Goal: Find specific page/section: Find specific page/section

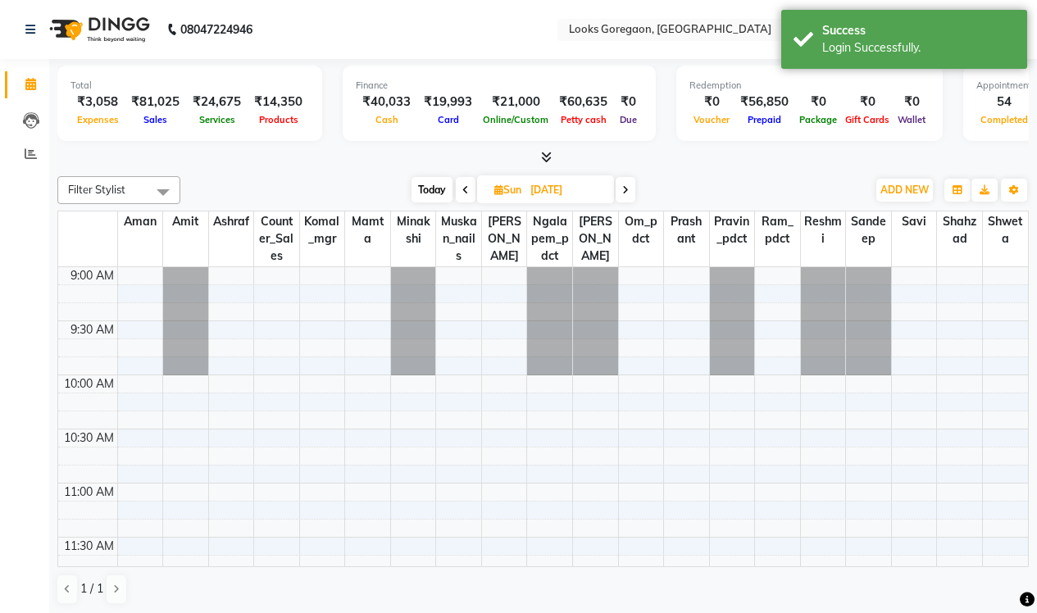
select select "en"
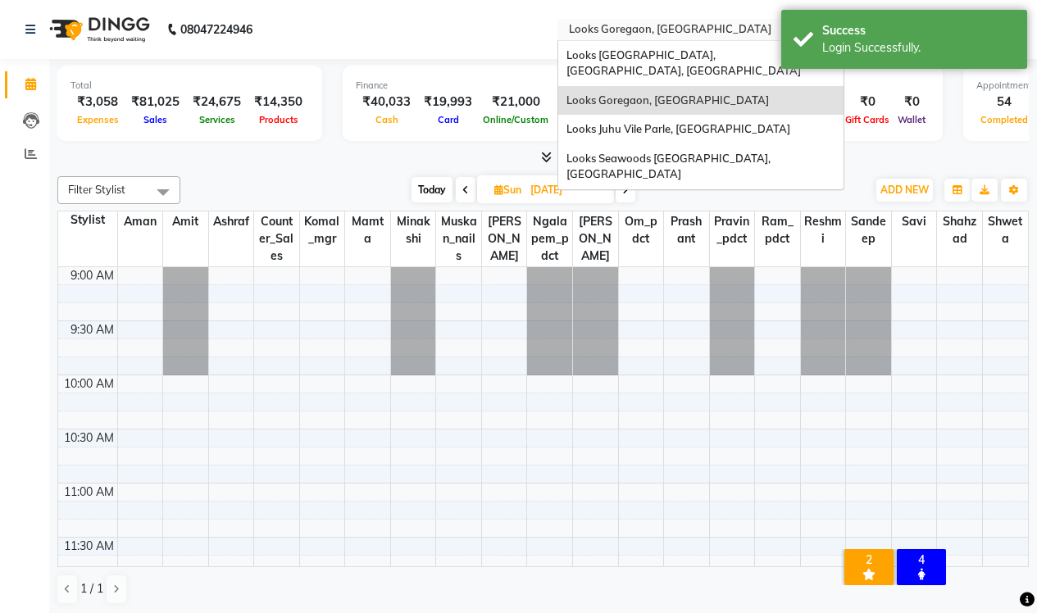
click at [595, 30] on input "text" at bounding box center [685, 31] width 238 height 16
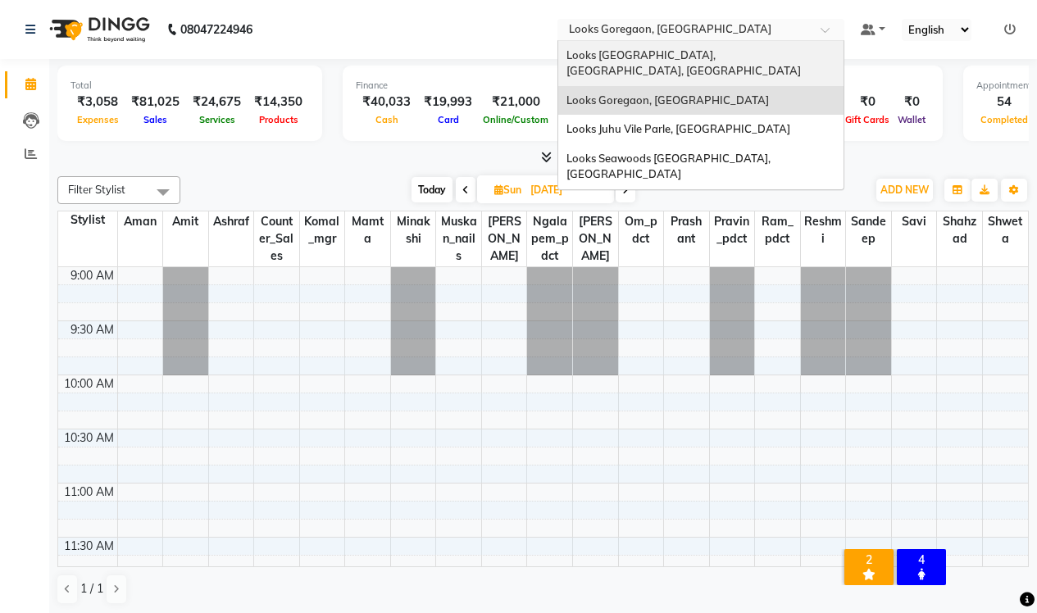
click at [567, 58] on span "Looks Juhu Marriott, Mumbai, Mumbai" at bounding box center [684, 63] width 234 height 30
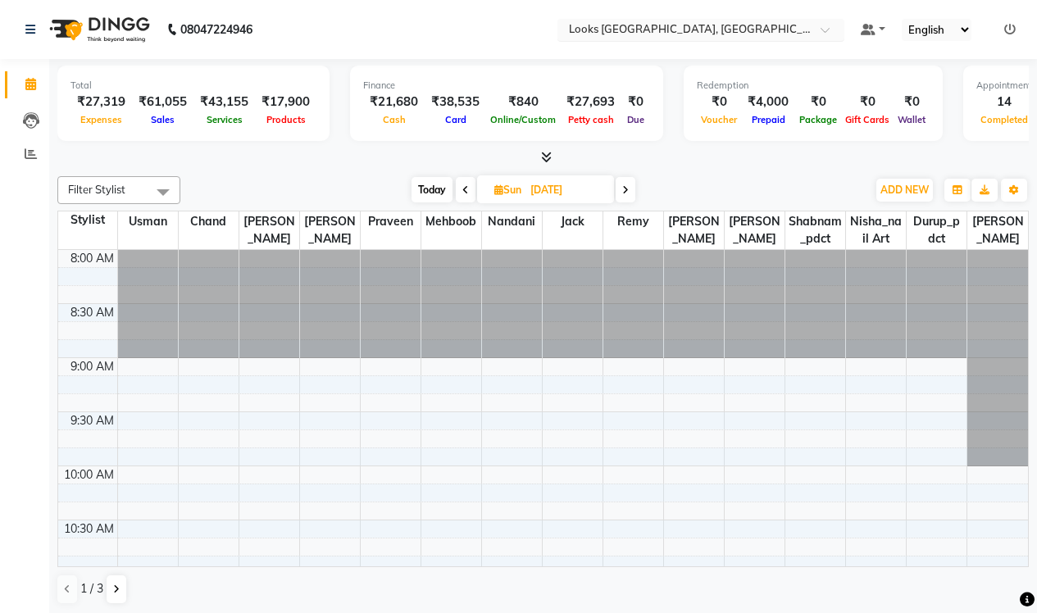
click at [567, 19] on div "Select Location × Looks Juhu Marriott, Mumbai, Mumbai" at bounding box center [700, 30] width 287 height 22
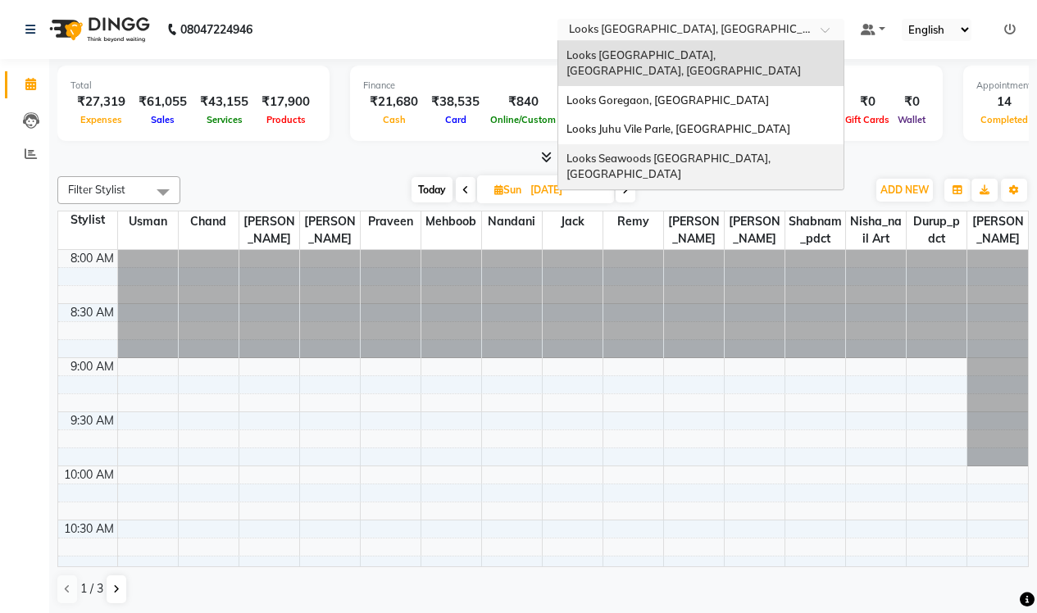
click at [558, 144] on div "Looks Seawoods [GEOGRAPHIC_DATA], [GEOGRAPHIC_DATA]" at bounding box center [700, 166] width 285 height 45
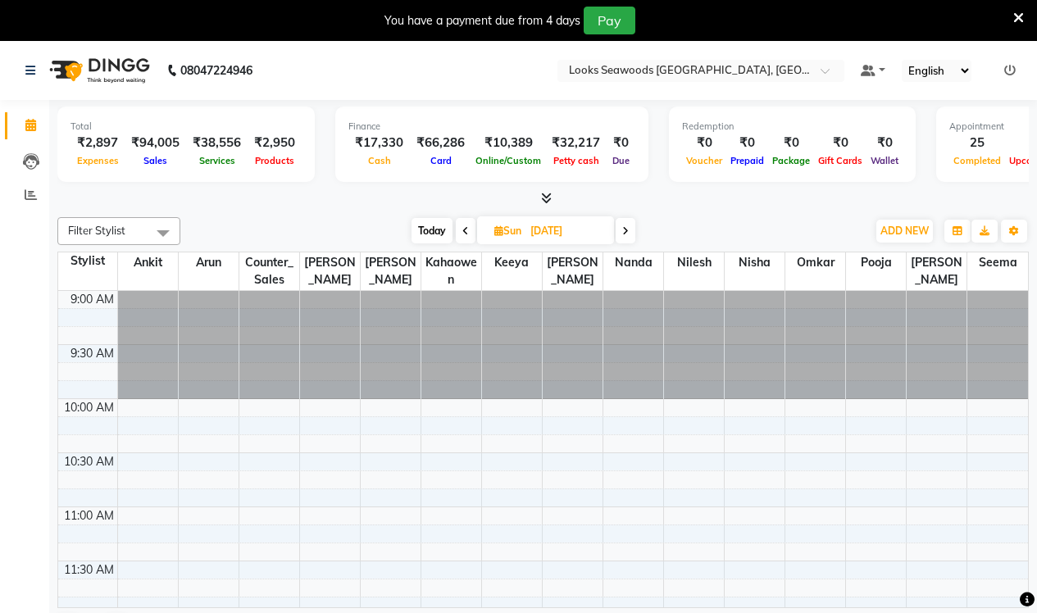
click at [1020, 18] on icon at bounding box center [1018, 18] width 11 height 15
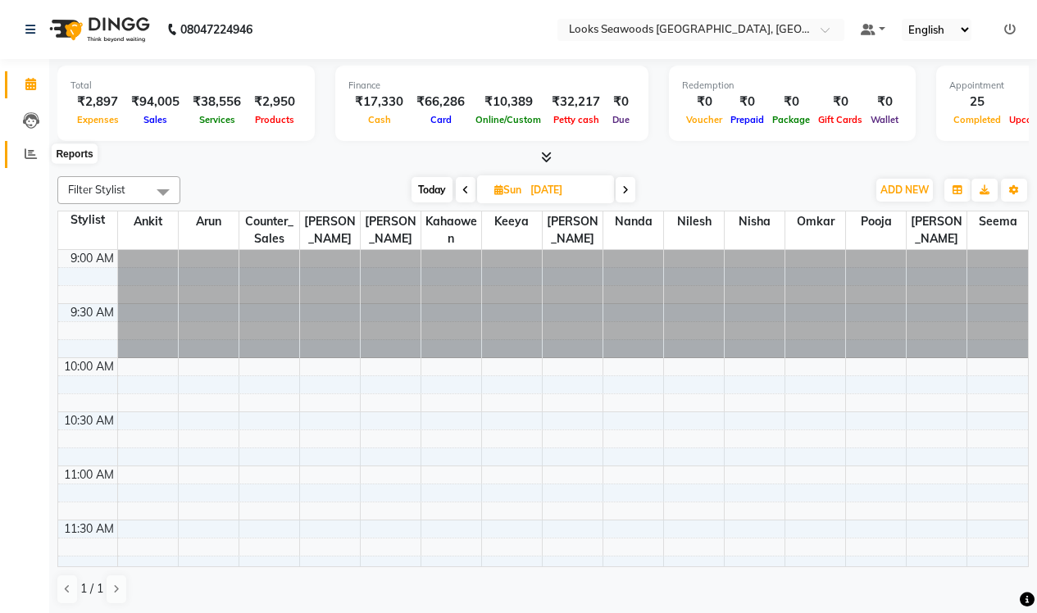
click at [24, 153] on span at bounding box center [30, 154] width 29 height 19
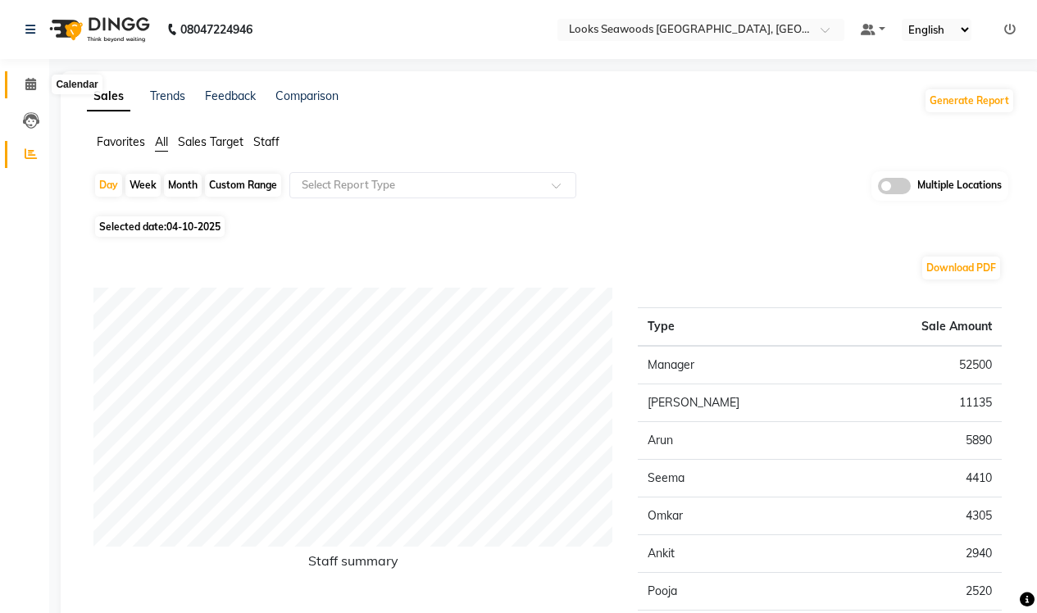
click at [34, 84] on icon at bounding box center [30, 84] width 11 height 12
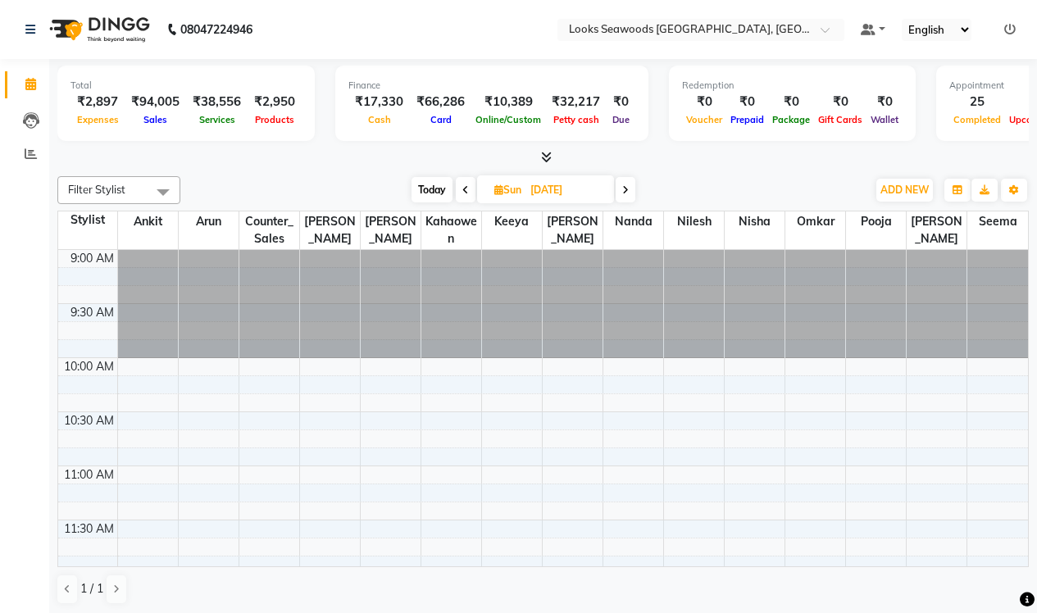
scroll to position [69, 0]
